Goal: Transaction & Acquisition: Register for event/course

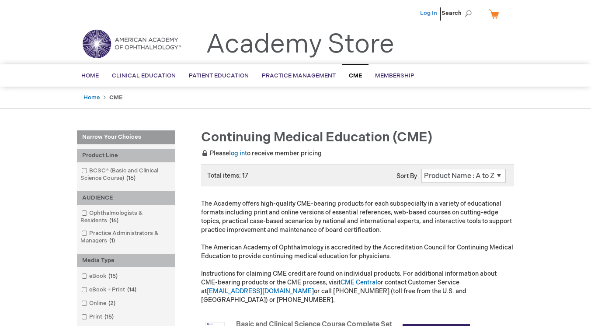
click at [428, 10] on link "Log In" at bounding box center [428, 13] width 17 height 7
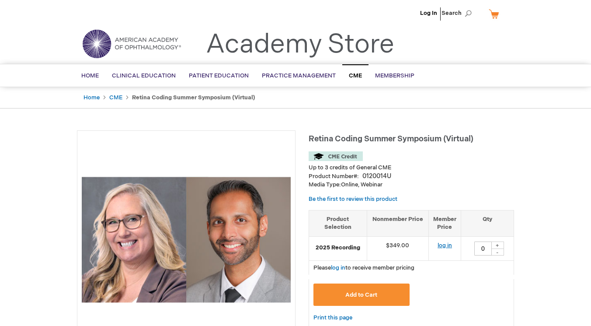
click at [444, 243] on link "log in" at bounding box center [445, 245] width 14 height 7
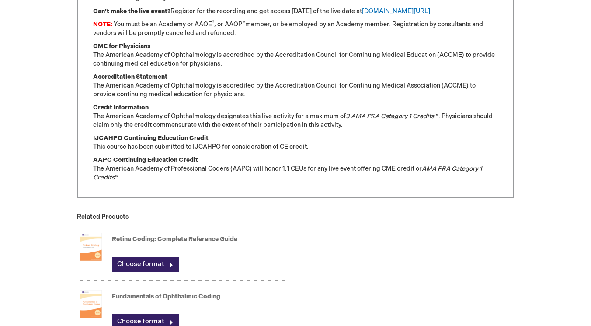
scroll to position [625, 0]
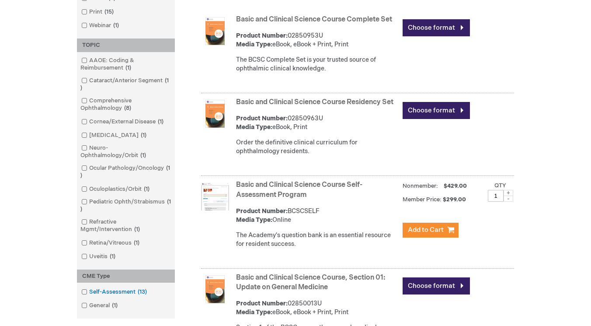
scroll to position [484, 0]
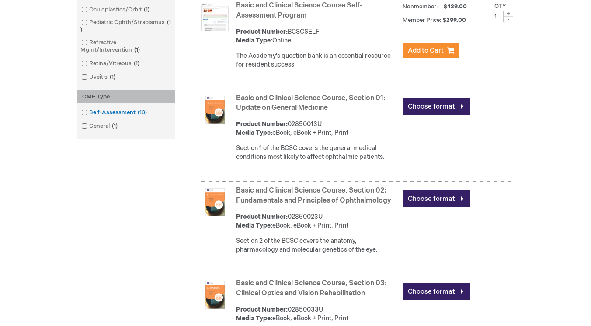
click at [89, 111] on span at bounding box center [89, 112] width 0 height 7
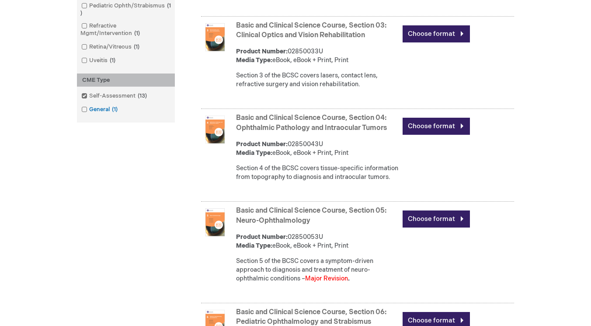
click at [89, 108] on span at bounding box center [89, 109] width 0 height 7
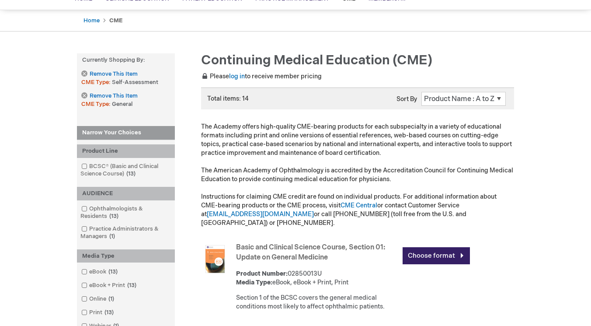
scroll to position [163, 0]
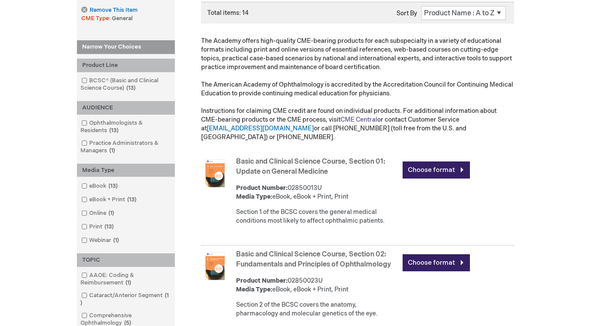
click at [341, 119] on link "CME Central" at bounding box center [358, 119] width 37 height 7
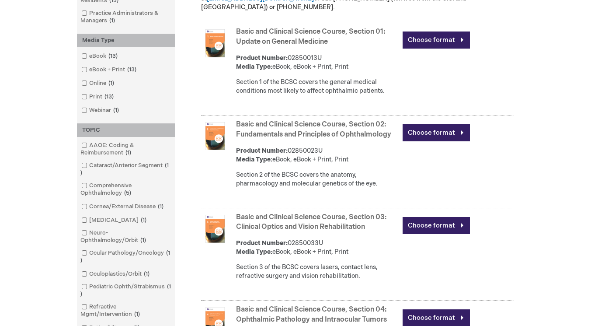
scroll to position [0, 0]
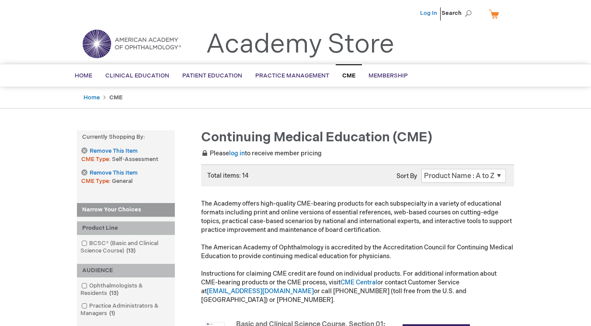
click at [427, 11] on link "Log In" at bounding box center [428, 13] width 17 height 7
